Goal: Information Seeking & Learning: Find specific page/section

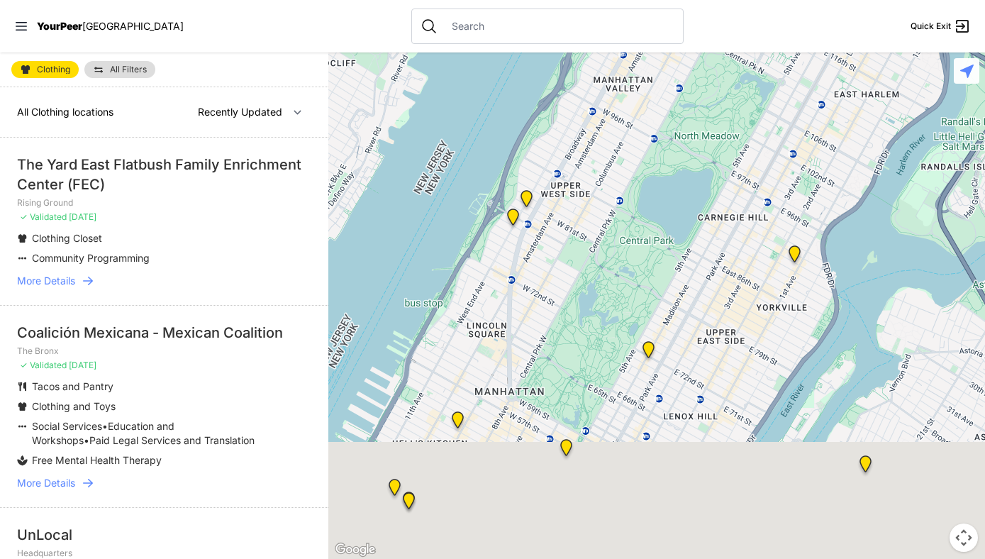
drag, startPoint x: 676, startPoint y: 418, endPoint x: 673, endPoint y: 250, distance: 168.1
click at [673, 250] on div at bounding box center [656, 305] width 657 height 506
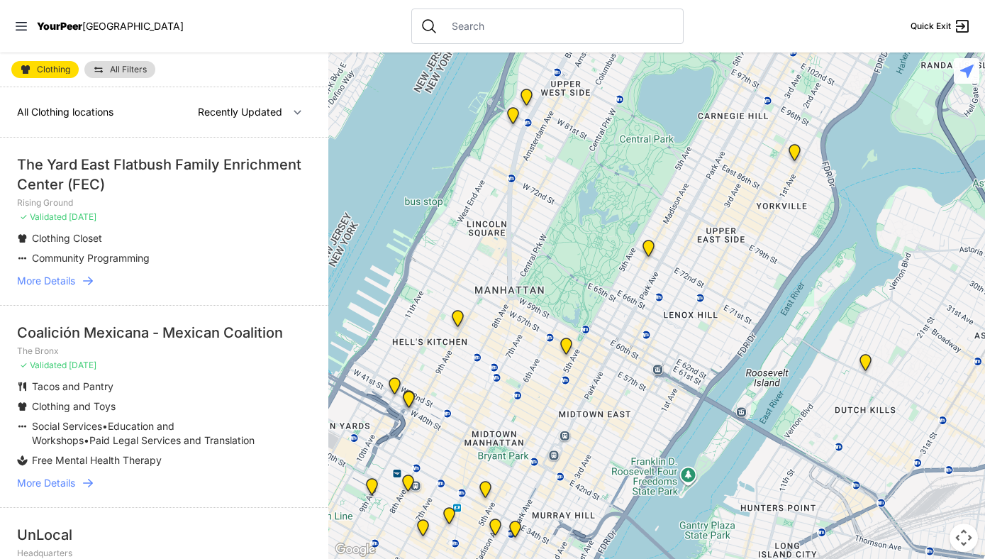
click at [67, 79] on div "Clothing All Filters" at bounding box center [164, 69] width 328 height 35
click at [43, 74] on link "Clothing" at bounding box center [44, 69] width 67 height 17
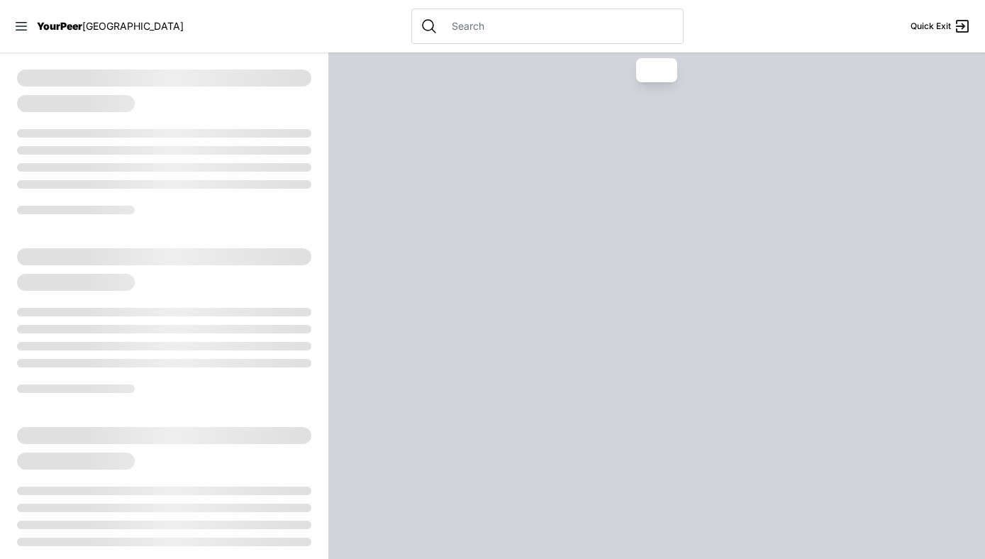
select select "recentlyUpdated"
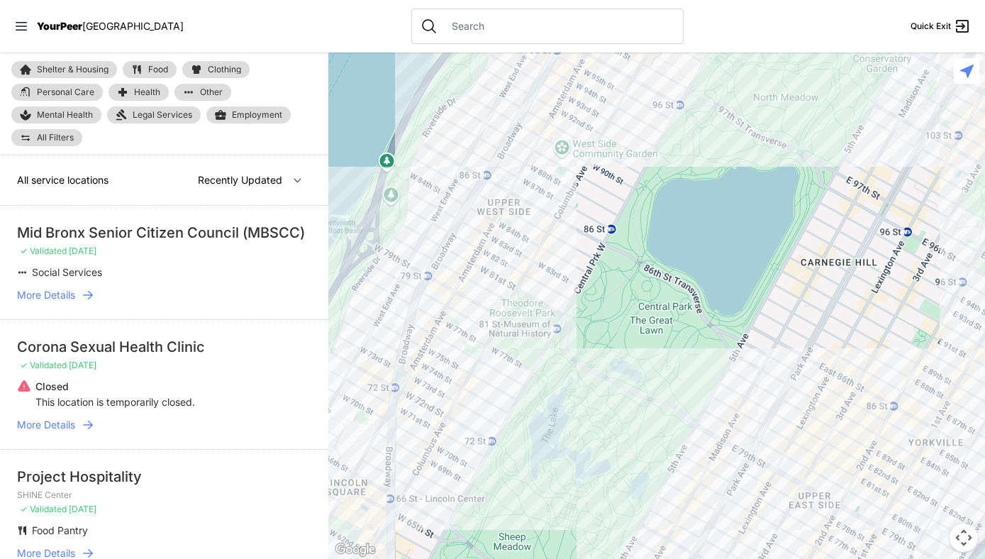
click at [64, 139] on span "All Filters" at bounding box center [55, 137] width 37 height 9
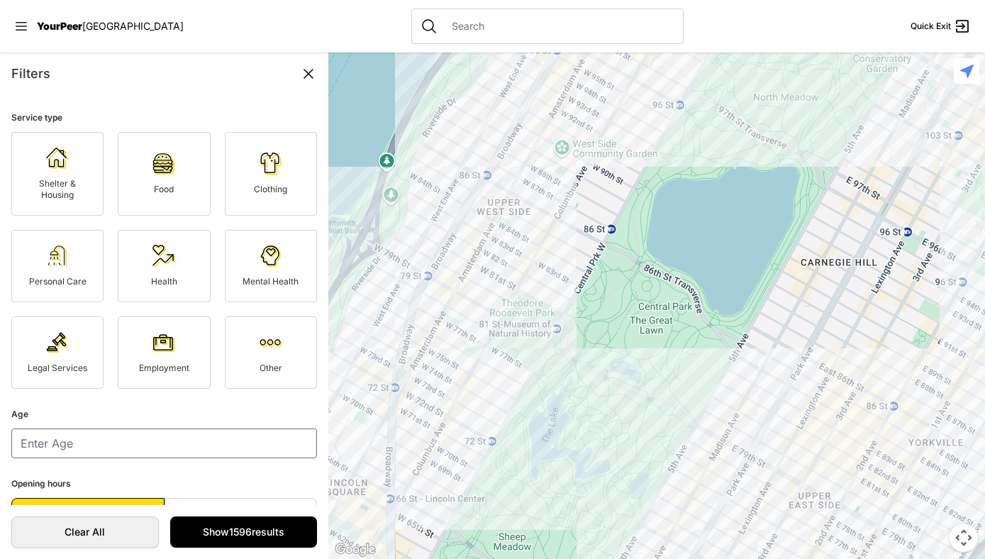
scroll to position [31, 0]
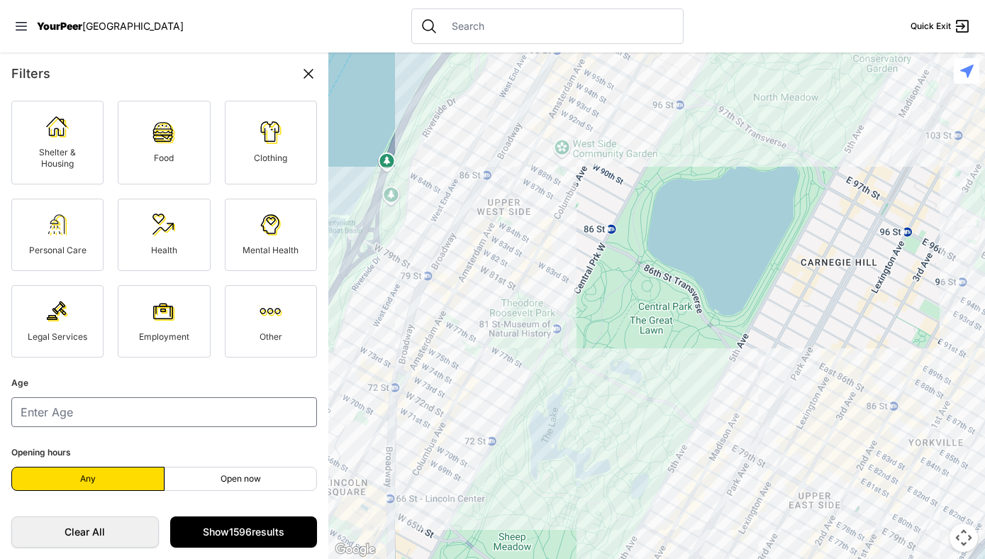
click at [55, 243] on link "Personal Care" at bounding box center [57, 235] width 92 height 72
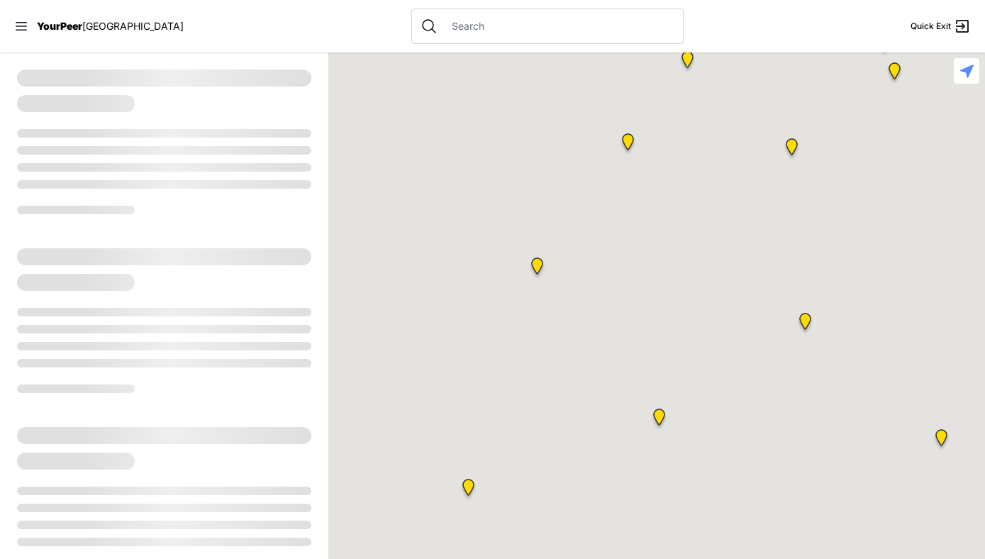
select select "recentlyUpdated"
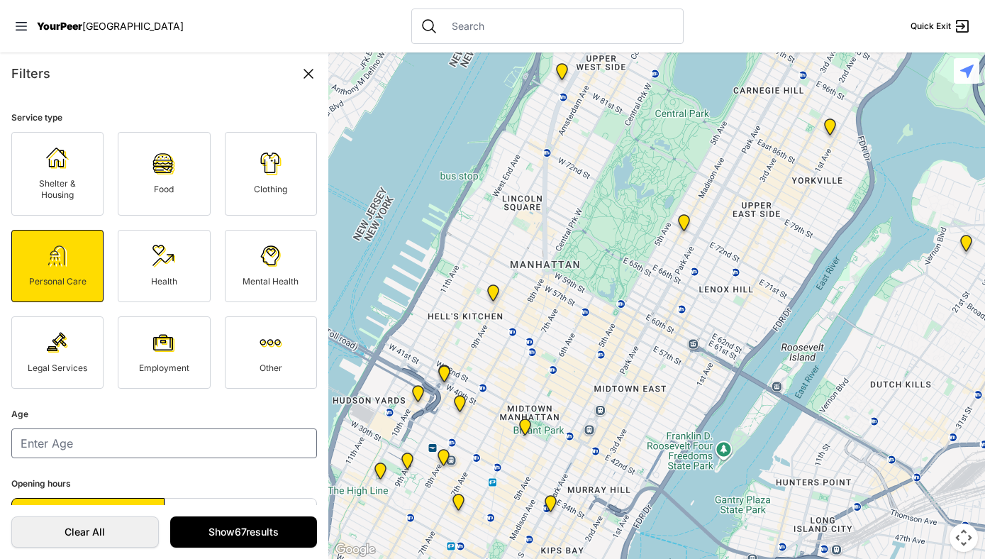
drag, startPoint x: 537, startPoint y: 469, endPoint x: 562, endPoint y: 272, distance: 198.7
click at [562, 272] on div at bounding box center [656, 305] width 657 height 506
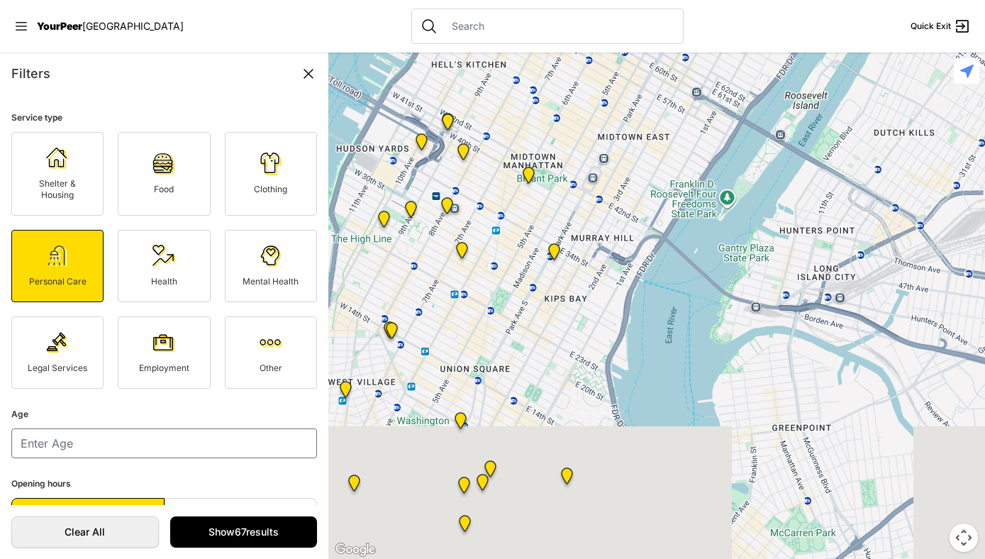
drag, startPoint x: 643, startPoint y: 452, endPoint x: 649, endPoint y: 185, distance: 267.4
click at [649, 185] on div at bounding box center [656, 305] width 657 height 506
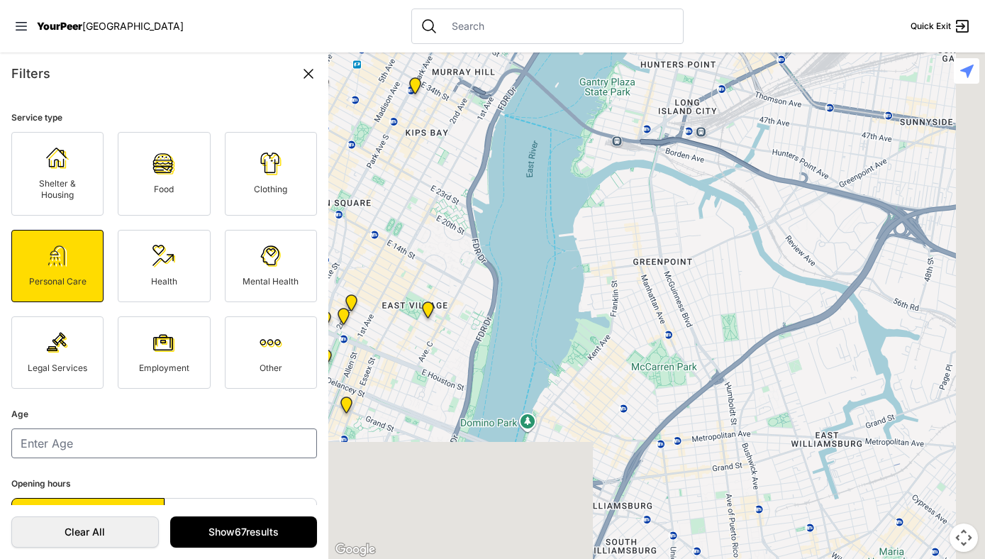
drag, startPoint x: 730, startPoint y: 366, endPoint x: 546, endPoint y: 110, distance: 315.5
click at [546, 110] on div at bounding box center [656, 305] width 657 height 506
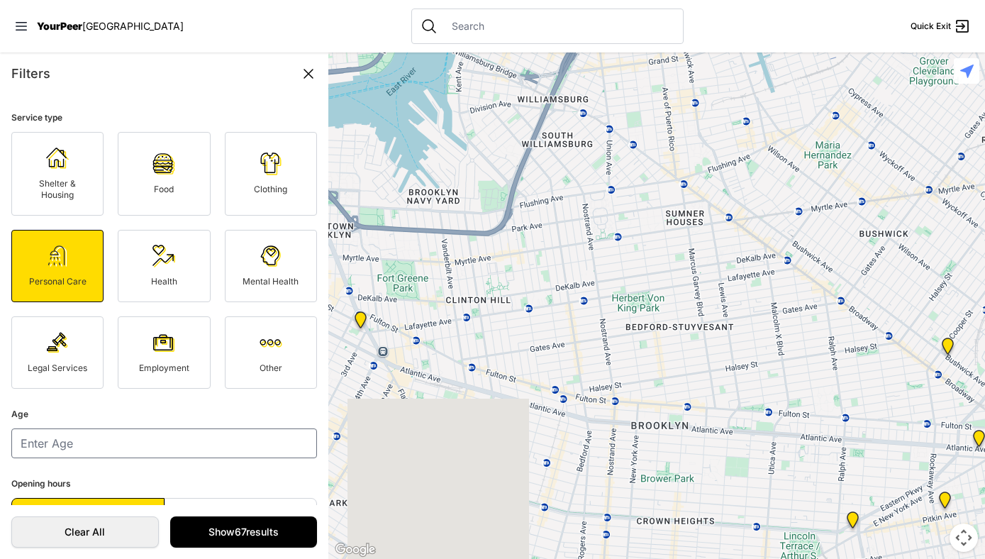
drag, startPoint x: 600, startPoint y: 355, endPoint x: 588, endPoint y: 67, distance: 288.1
click at [588, 67] on div at bounding box center [656, 305] width 657 height 506
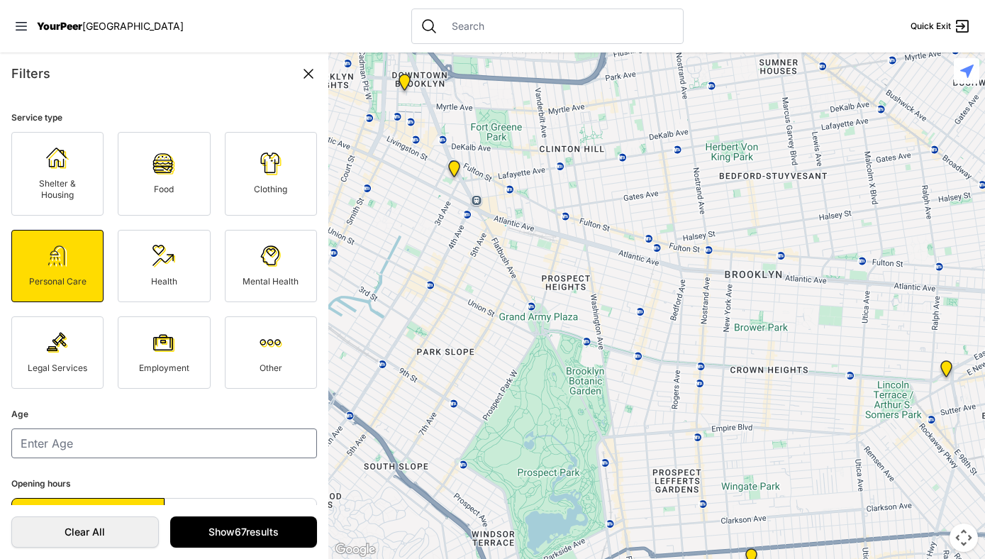
drag, startPoint x: 559, startPoint y: 372, endPoint x: 662, endPoint y: 235, distance: 170.2
click at [662, 235] on div at bounding box center [656, 305] width 657 height 506
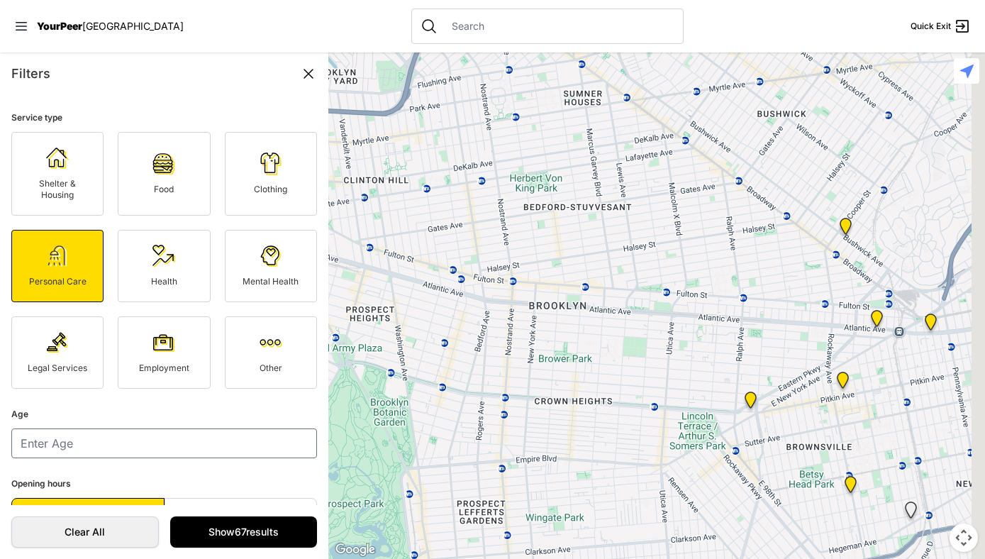
drag, startPoint x: 767, startPoint y: 322, endPoint x: 460, endPoint y: 338, distance: 306.8
click at [460, 338] on div at bounding box center [656, 305] width 657 height 506
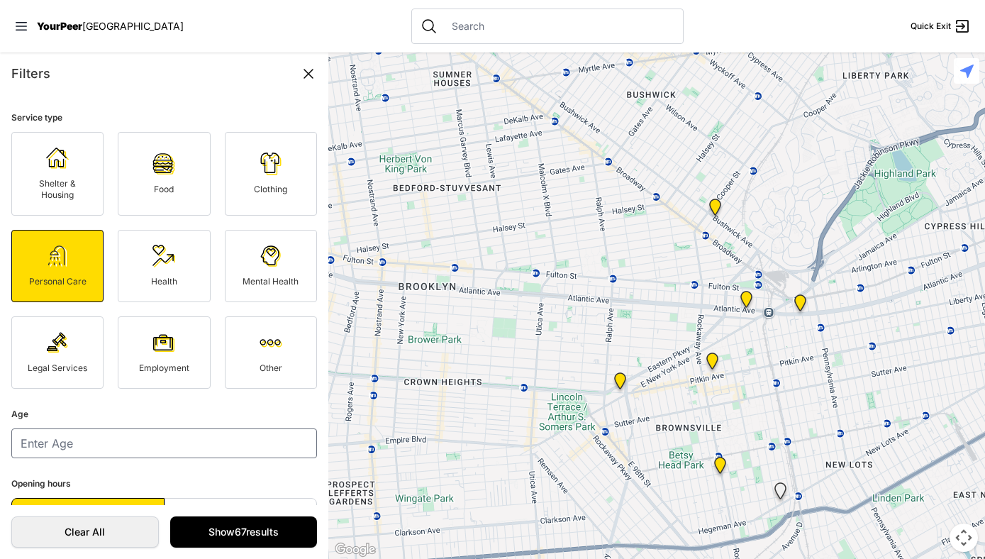
click at [615, 384] on img at bounding box center [620, 383] width 18 height 23
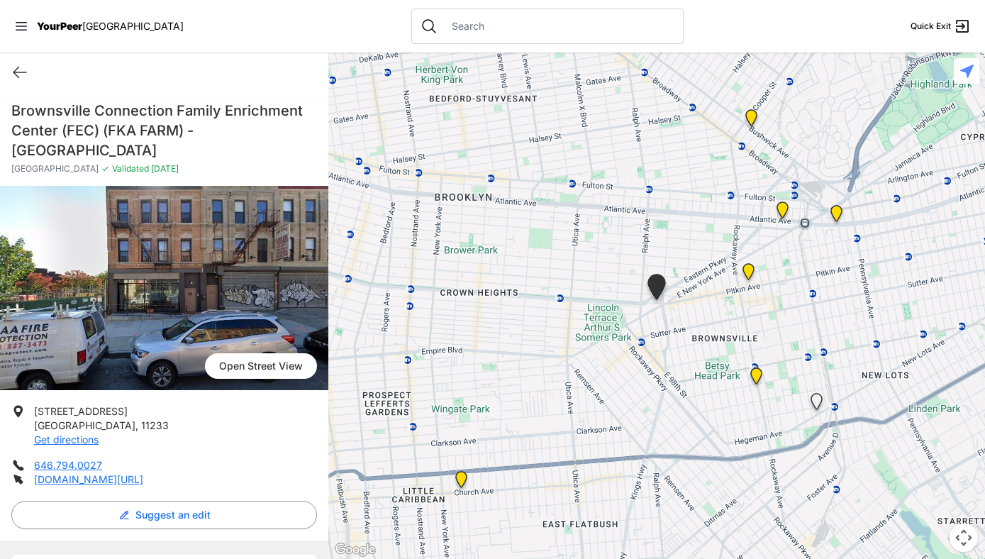
click at [752, 118] on img "Bushwick/North Brooklyn" at bounding box center [751, 120] width 18 height 23
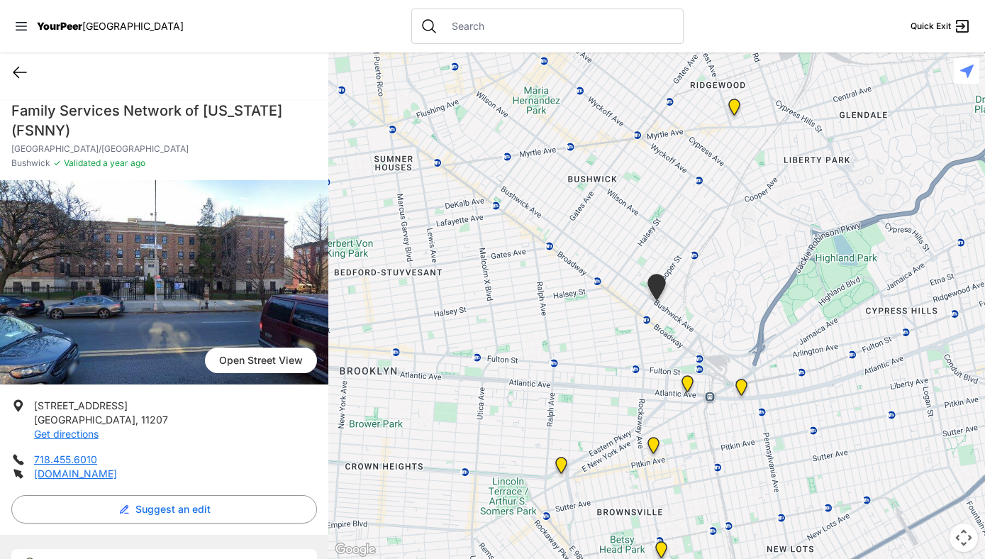
click at [25, 71] on icon at bounding box center [19, 72] width 17 height 17
select select "recentlyUpdated"
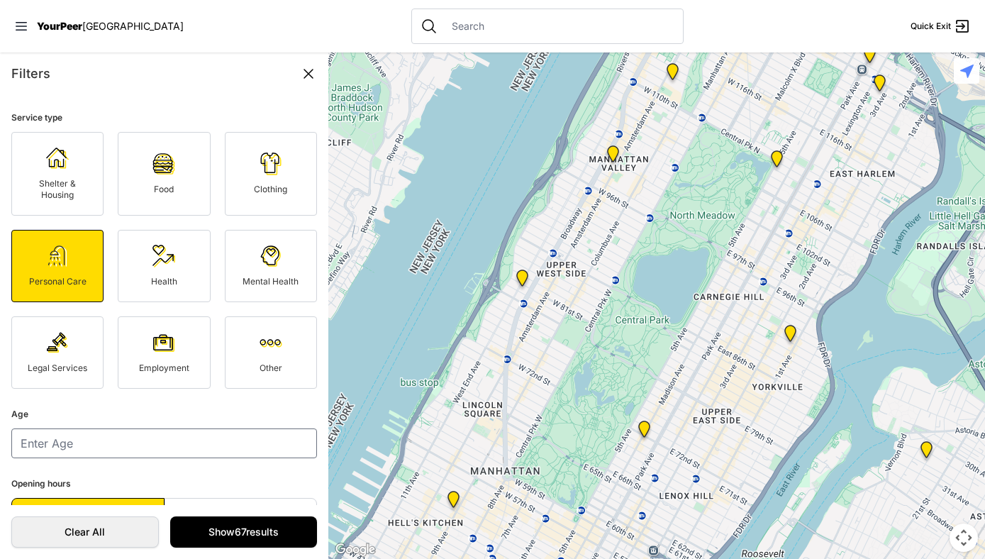
click at [253, 355] on link "Other" at bounding box center [271, 352] width 92 height 72
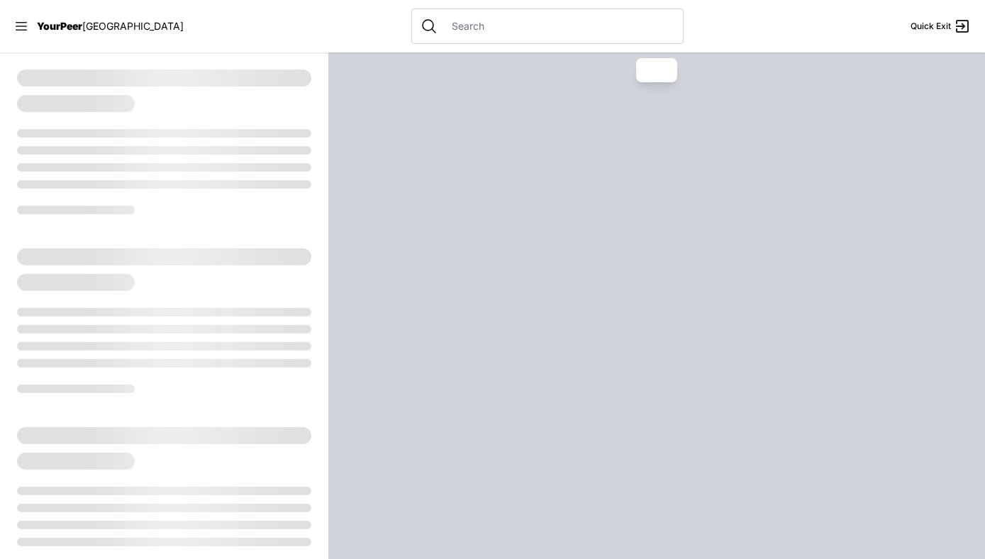
select select "recentlyUpdated"
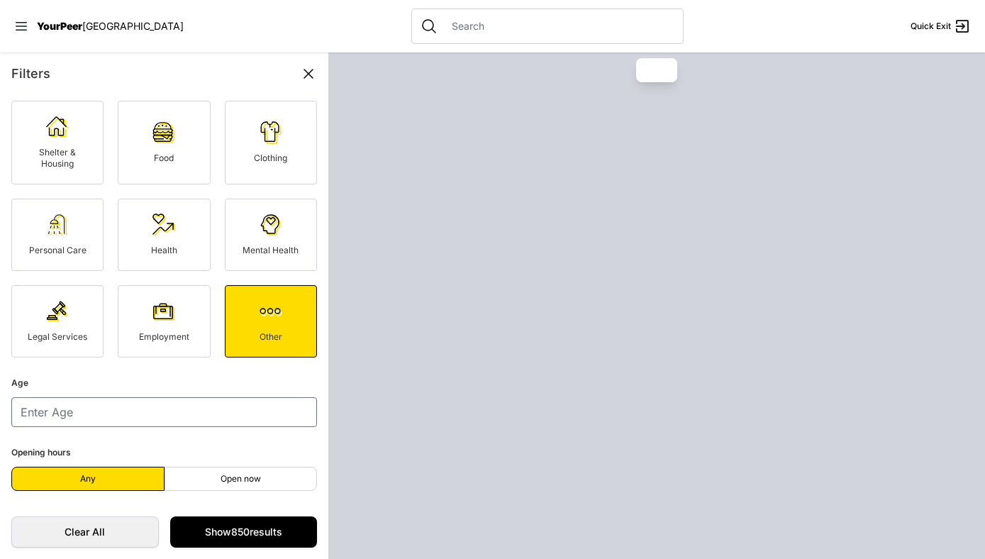
scroll to position [31, 0]
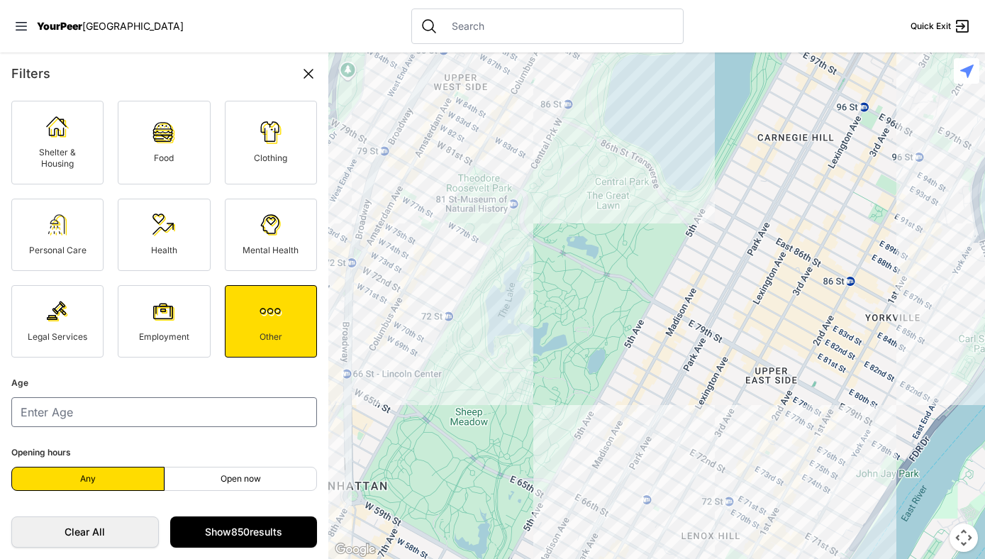
drag, startPoint x: 897, startPoint y: 513, endPoint x: 730, endPoint y: 296, distance: 273.6
click at [730, 296] on div at bounding box center [656, 305] width 657 height 506
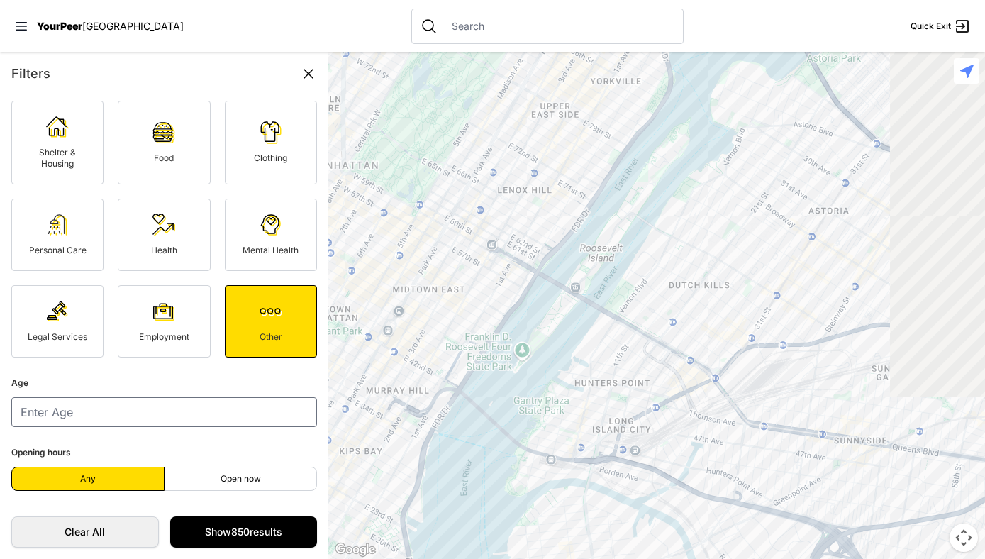
drag, startPoint x: 716, startPoint y: 467, endPoint x: 534, endPoint y: 202, distance: 321.8
click at [534, 202] on div at bounding box center [656, 305] width 657 height 506
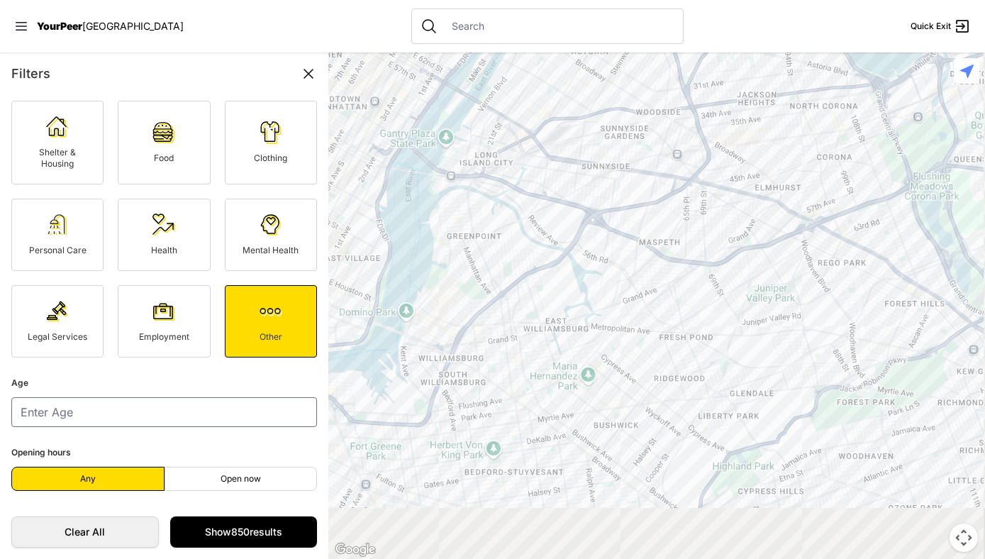
drag, startPoint x: 711, startPoint y: 349, endPoint x: 629, endPoint y: 231, distance: 143.2
click at [629, 231] on div at bounding box center [656, 305] width 657 height 506
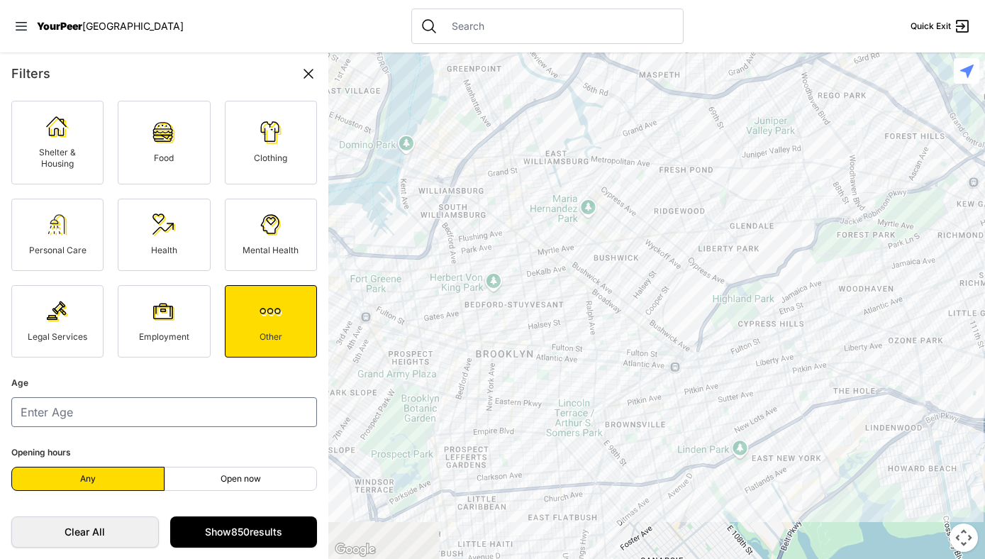
drag, startPoint x: 603, startPoint y: 272, endPoint x: 603, endPoint y: 101, distance: 170.9
click at [603, 101] on div at bounding box center [656, 305] width 657 height 506
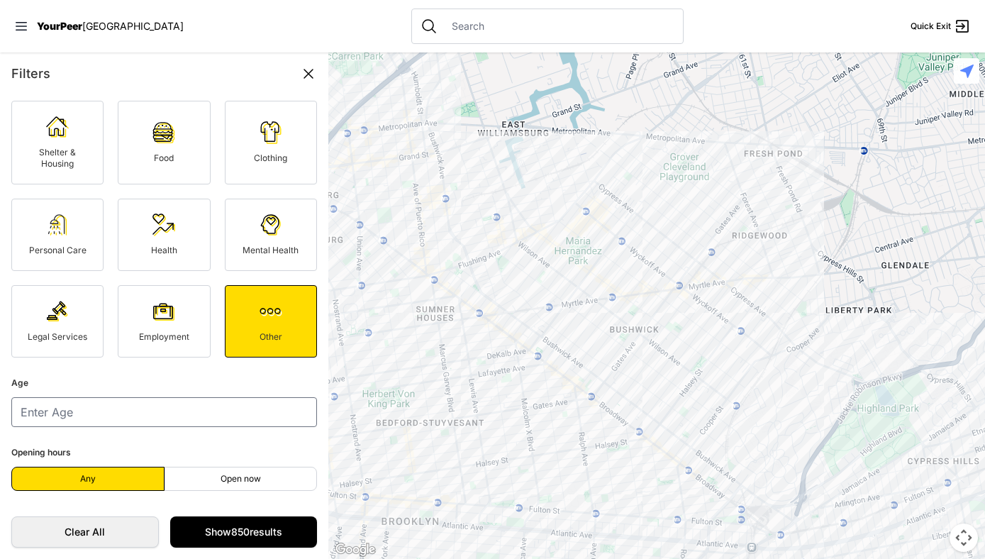
drag, startPoint x: 783, startPoint y: 377, endPoint x: 652, endPoint y: 375, distance: 130.5
click at [652, 375] on div at bounding box center [656, 305] width 657 height 506
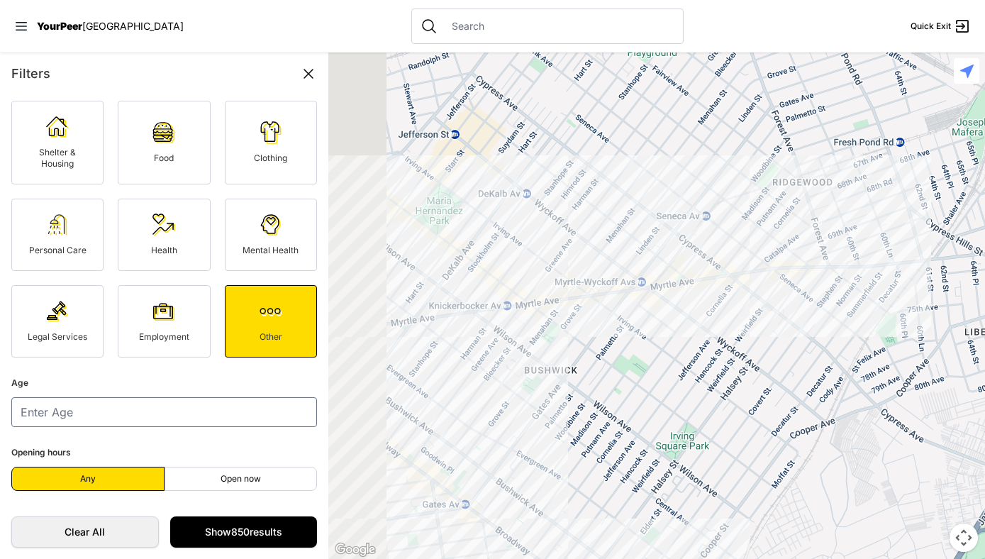
drag, startPoint x: 497, startPoint y: 364, endPoint x: 779, endPoint y: 385, distance: 283.0
click at [779, 385] on div at bounding box center [656, 305] width 657 height 506
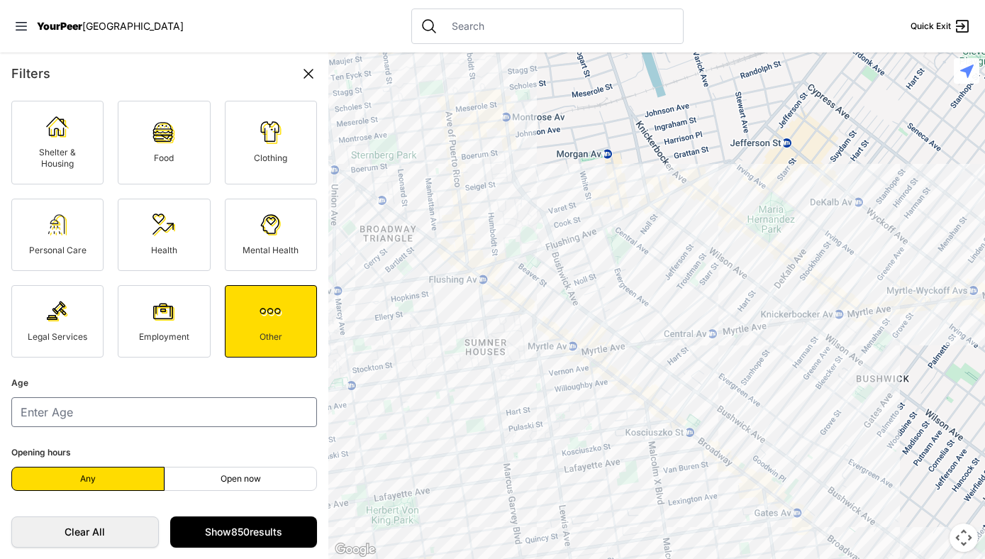
drag, startPoint x: 518, startPoint y: 285, endPoint x: 781, endPoint y: 278, distance: 262.5
click at [781, 278] on div at bounding box center [656, 305] width 657 height 506
click at [565, 267] on div at bounding box center [656, 305] width 657 height 506
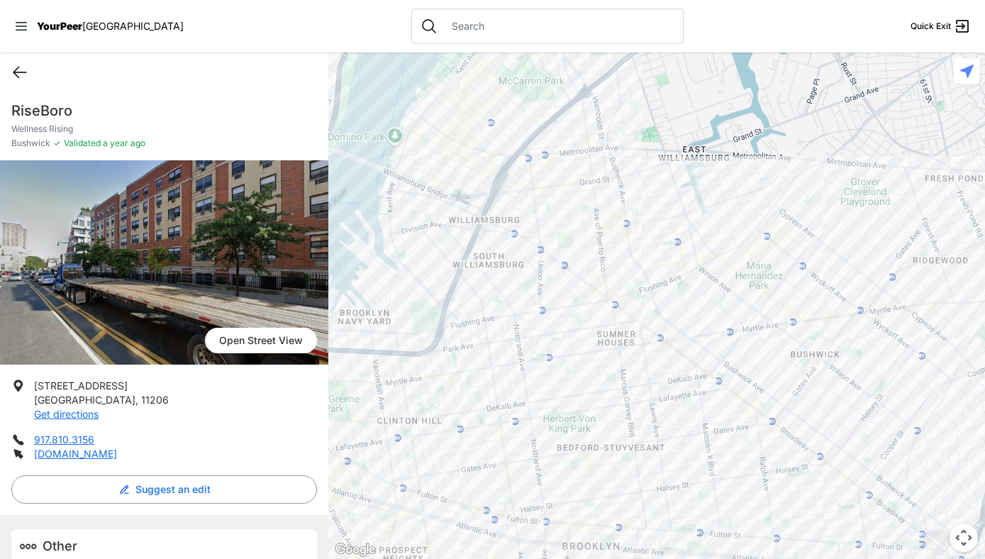
click at [23, 74] on icon at bounding box center [19, 72] width 17 height 17
select select "recentlyUpdated"
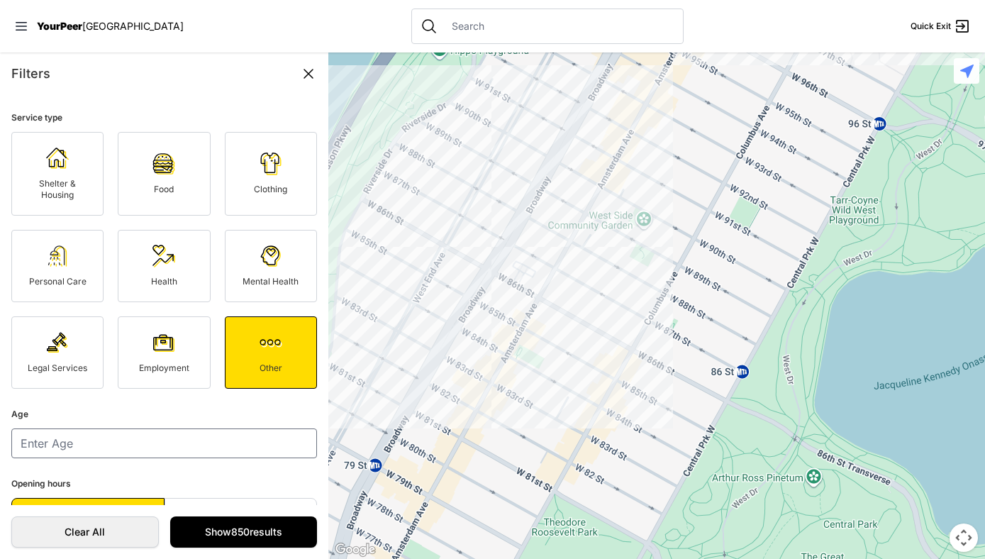
scroll to position [31, 0]
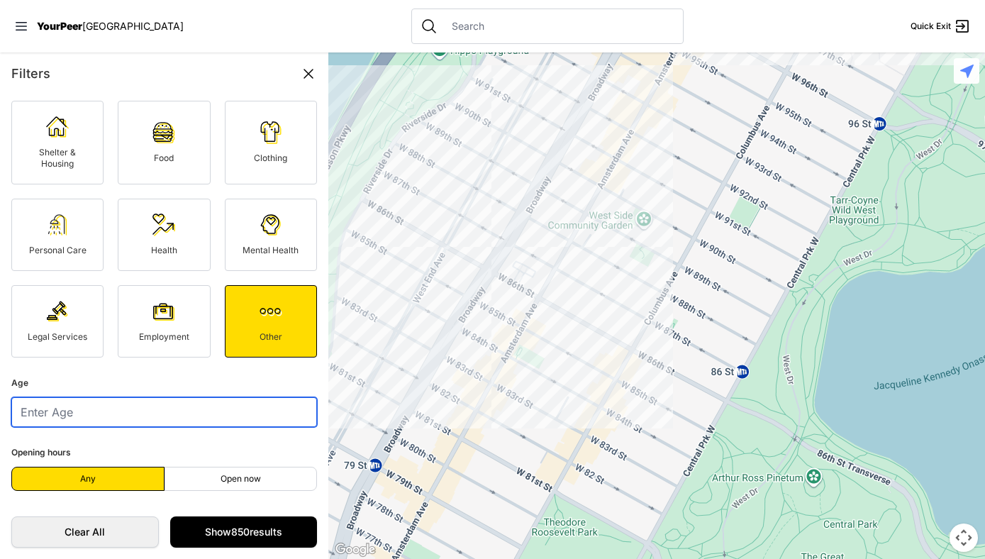
click at [177, 403] on input "number" at bounding box center [164, 412] width 306 height 30
type input "26"
click at [169, 144] on link "Food" at bounding box center [164, 143] width 92 height 84
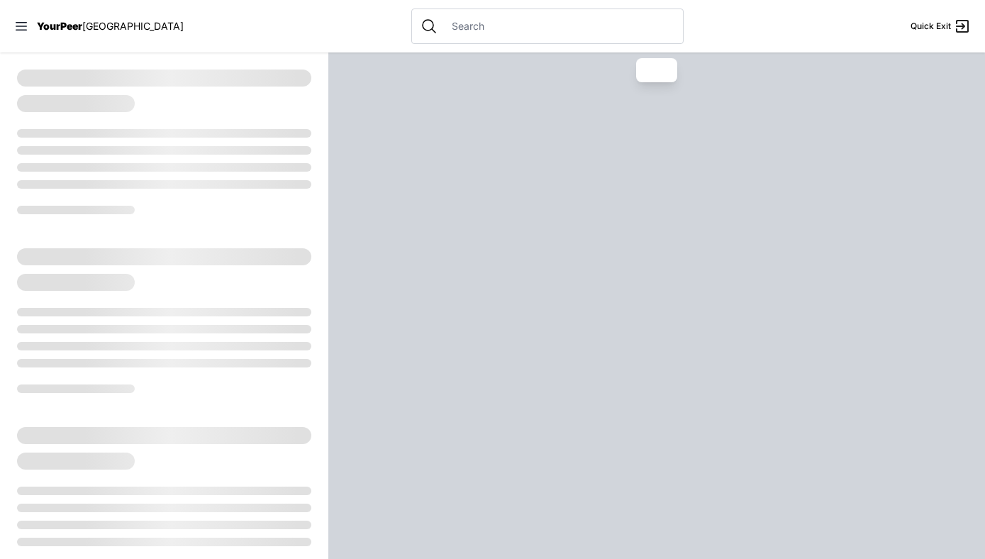
select select "recentlyUpdated"
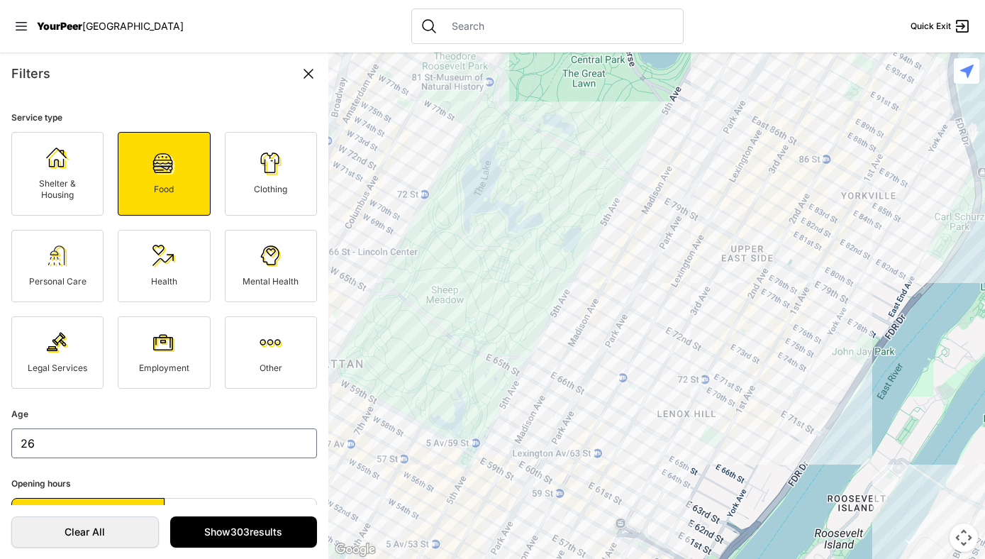
drag, startPoint x: 698, startPoint y: 432, endPoint x: 577, endPoint y: 216, distance: 247.3
click at [577, 216] on div at bounding box center [656, 305] width 657 height 506
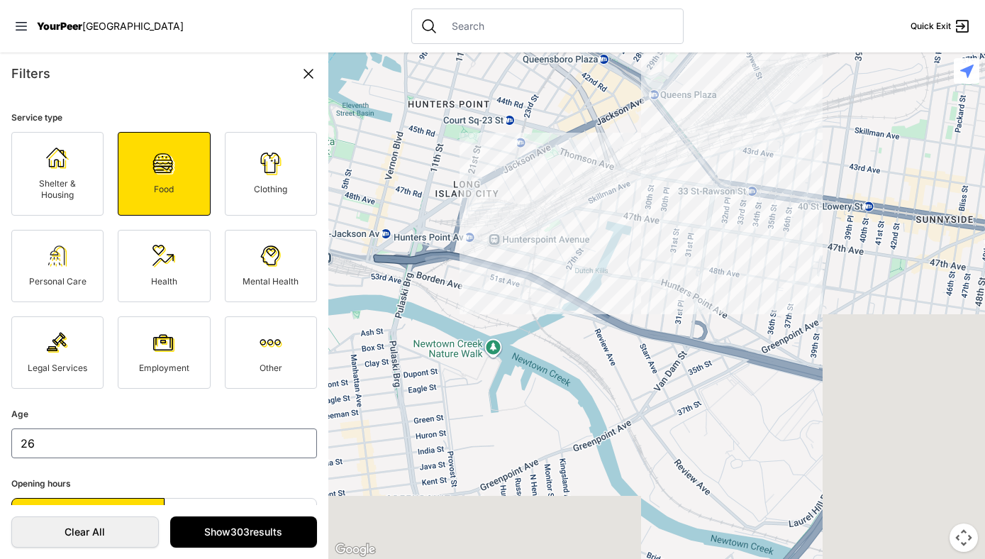
drag, startPoint x: 690, startPoint y: 380, endPoint x: 486, endPoint y: 270, distance: 231.9
click at [486, 270] on div at bounding box center [656, 305] width 657 height 506
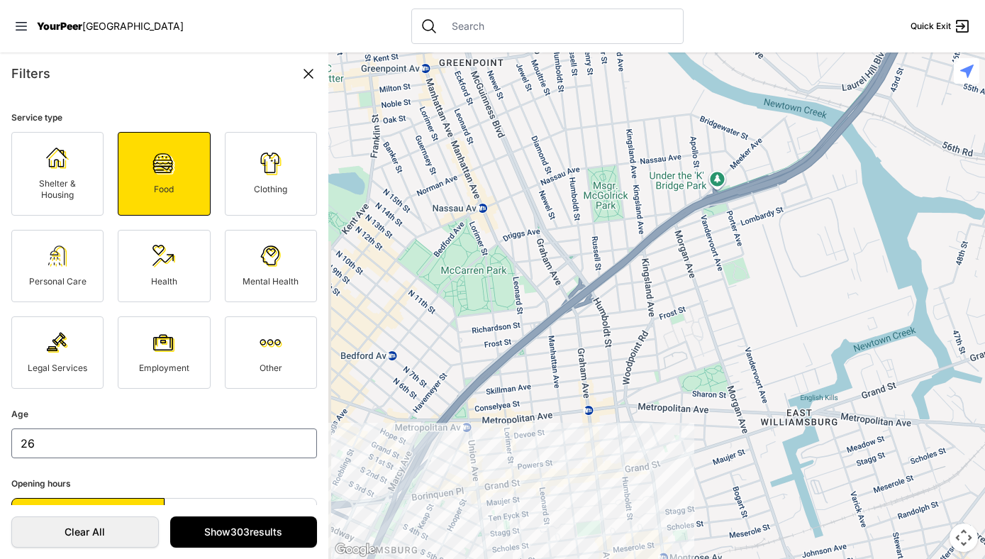
drag, startPoint x: 611, startPoint y: 346, endPoint x: 828, endPoint y: 46, distance: 370.6
click at [828, 46] on div "Close panel YourPeer [GEOGRAPHIC_DATA] Quick Exit Single Adult Families Soup Ki…" at bounding box center [492, 279] width 985 height 559
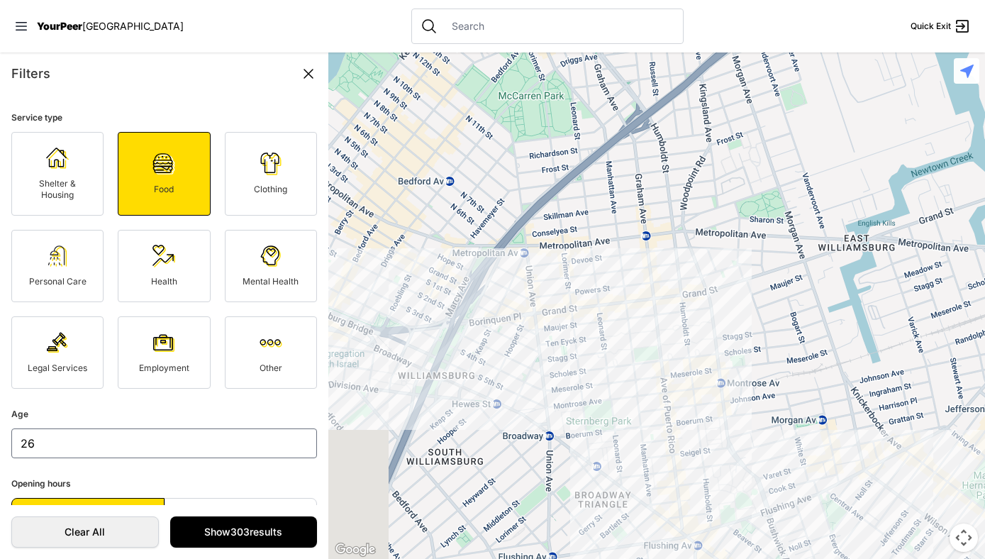
drag, startPoint x: 750, startPoint y: 481, endPoint x: 820, endPoint y: 252, distance: 239.6
click at [820, 252] on div at bounding box center [656, 305] width 657 height 506
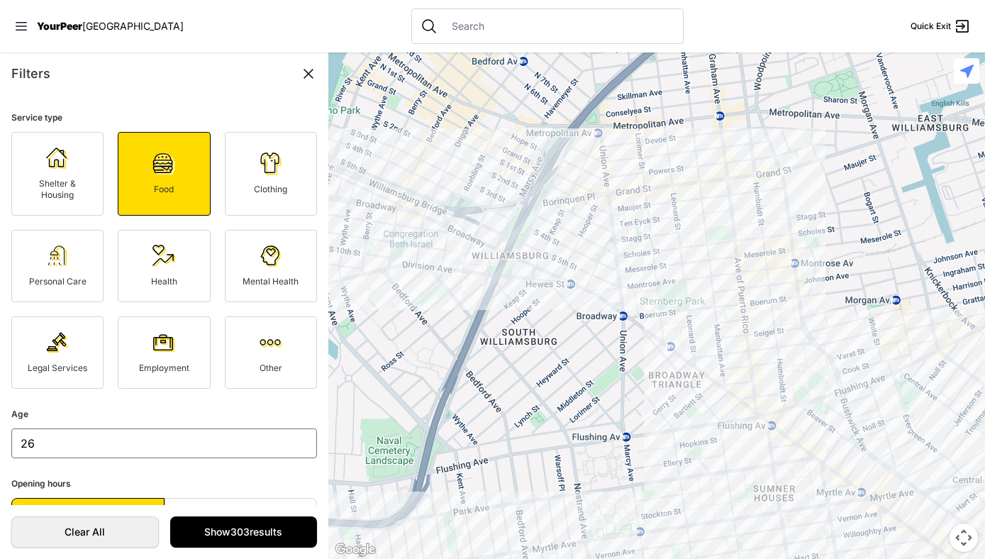
drag, startPoint x: 454, startPoint y: 377, endPoint x: 506, endPoint y: 335, distance: 67.6
click at [506, 335] on div at bounding box center [656, 305] width 657 height 506
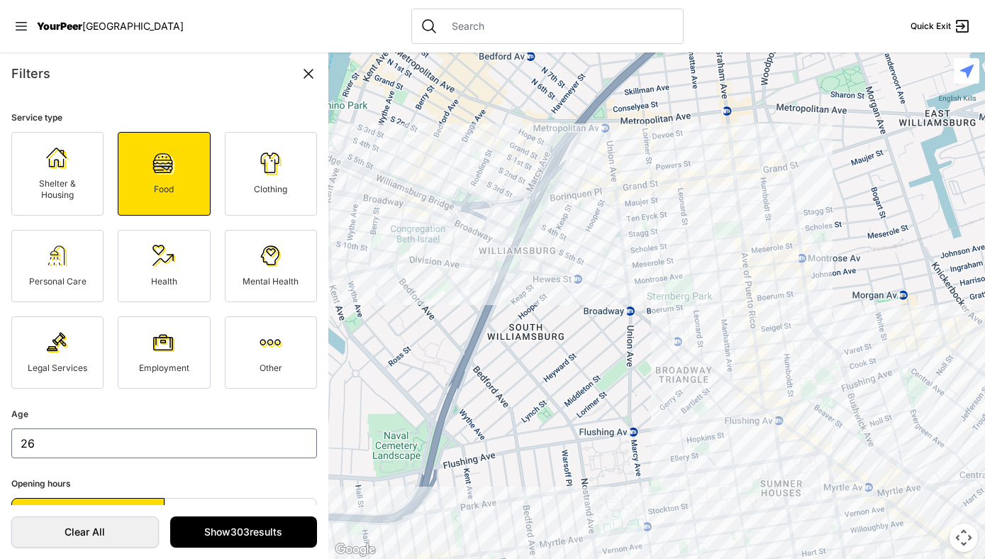
click at [510, 262] on div at bounding box center [656, 305] width 657 height 506
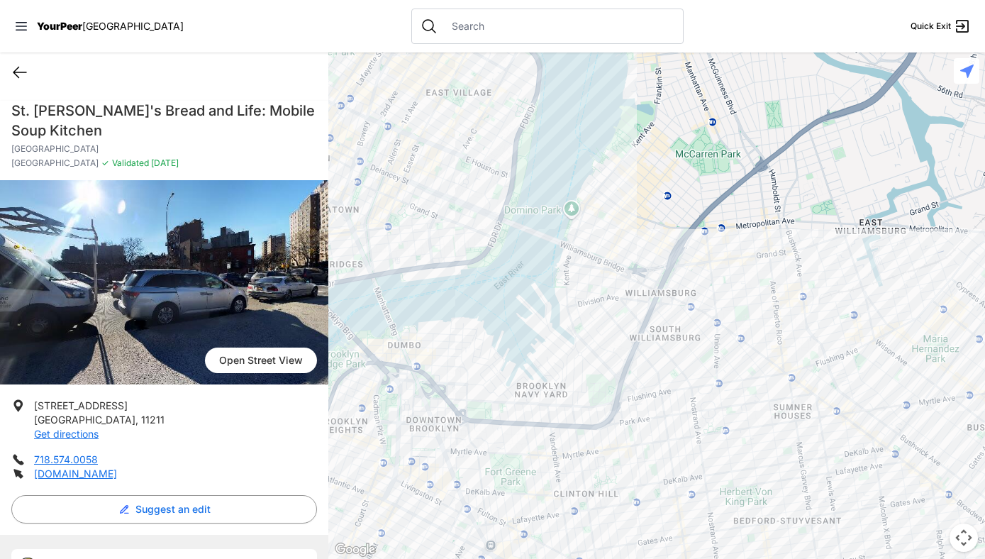
click at [23, 71] on icon at bounding box center [19, 72] width 17 height 17
select select "recentlyUpdated"
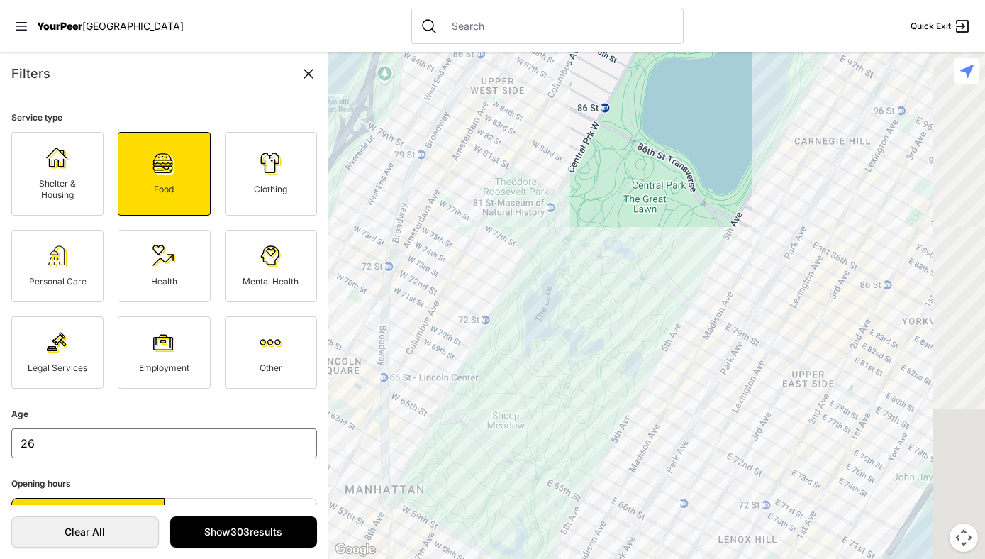
drag, startPoint x: 626, startPoint y: 450, endPoint x: 436, endPoint y: 260, distance: 268.8
click at [436, 260] on div at bounding box center [656, 305] width 657 height 506
